Goal: Task Accomplishment & Management: Use online tool/utility

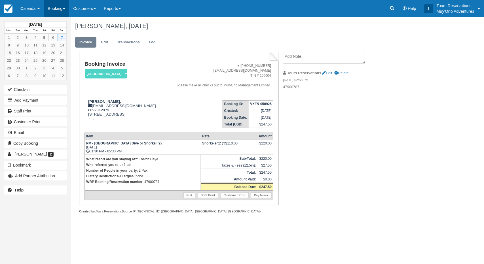
click at [53, 7] on link "Booking" at bounding box center [57, 8] width 26 height 17
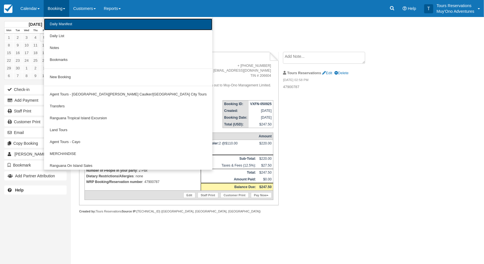
click at [62, 21] on link "Daily Manifest" at bounding box center [128, 24] width 168 height 12
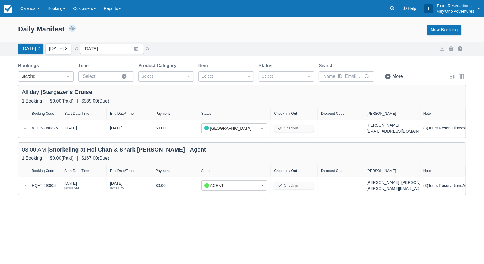
click at [66, 51] on button "Tomorrow 2" at bounding box center [58, 49] width 25 height 10
type input "09/06/25"
